Goal: Find specific page/section: Find specific page/section

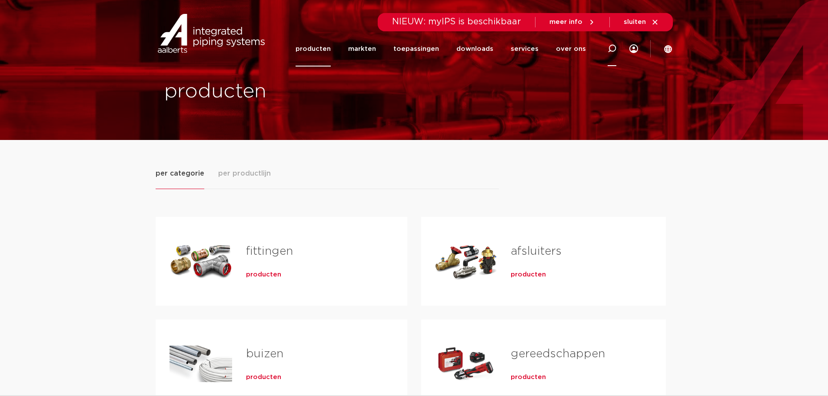
click at [613, 51] on icon at bounding box center [612, 48] width 10 height 10
paste input "0450153"
type input "0450153"
click button "Zoeken" at bounding box center [0, 0] width 0 height 0
